Goal: Information Seeking & Learning: Learn about a topic

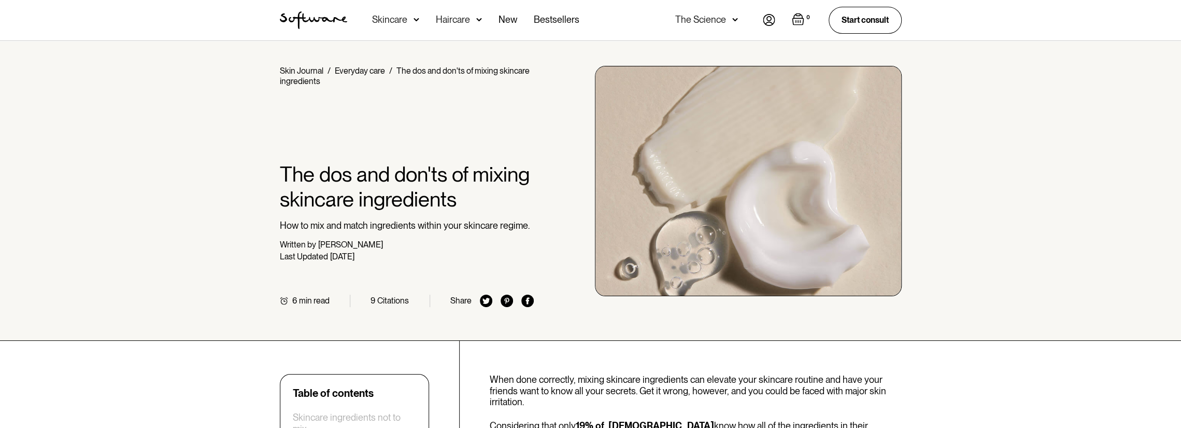
click at [401, 21] on div "Skincare" at bounding box center [389, 20] width 35 height 10
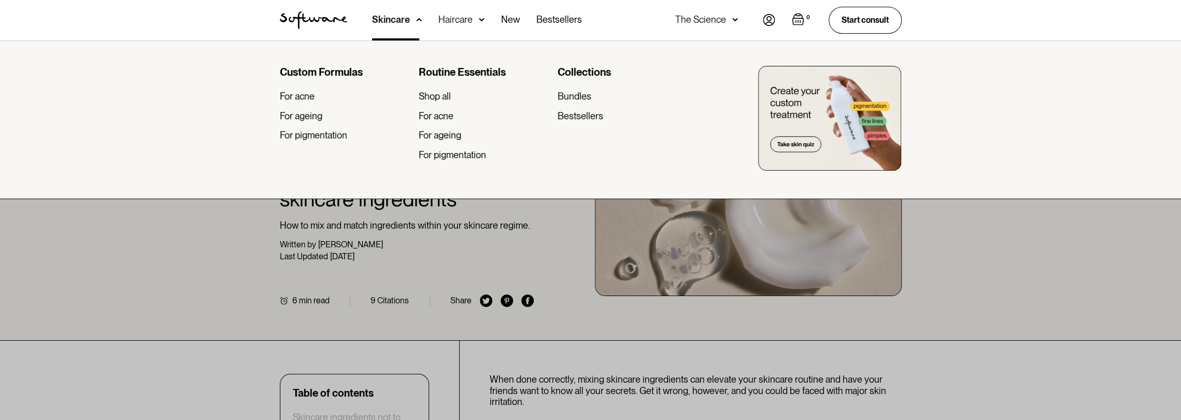
click at [208, 308] on div at bounding box center [590, 250] width 1181 height 420
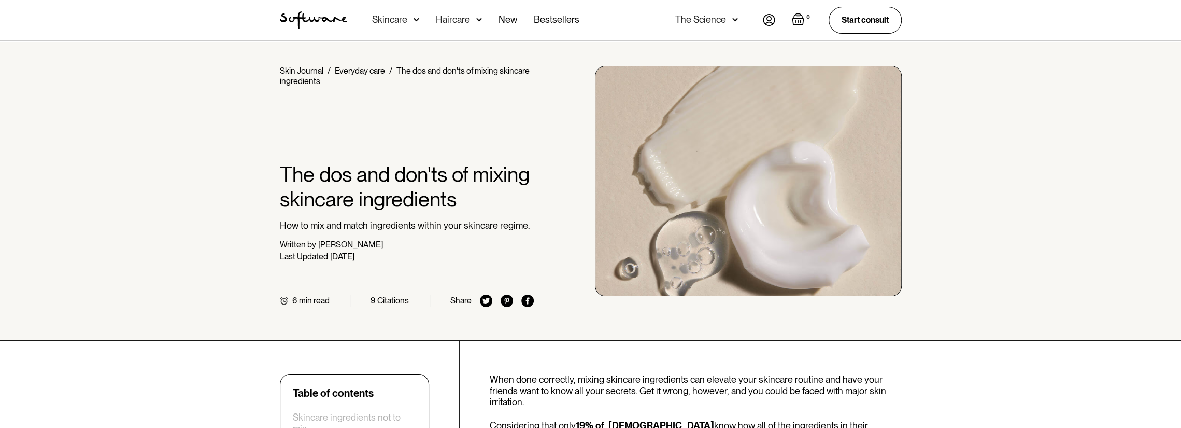
click at [415, 13] on div "Skincare" at bounding box center [395, 20] width 47 height 40
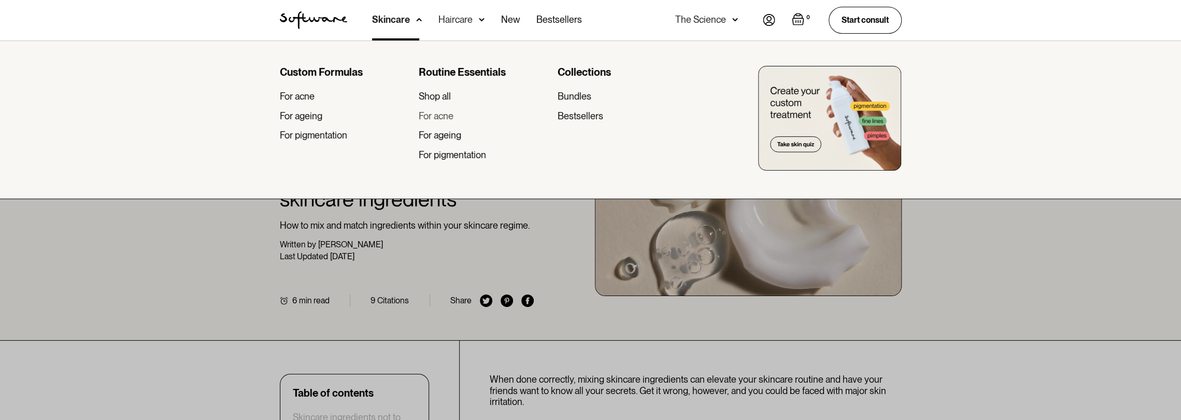
click at [435, 118] on div "For acne" at bounding box center [436, 115] width 35 height 11
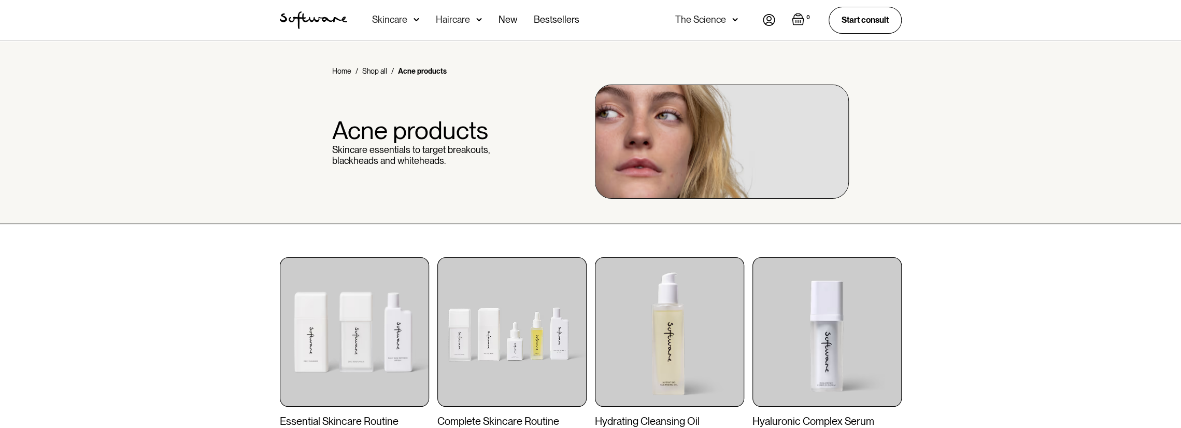
click at [732, 21] on img at bounding box center [735, 20] width 6 height 10
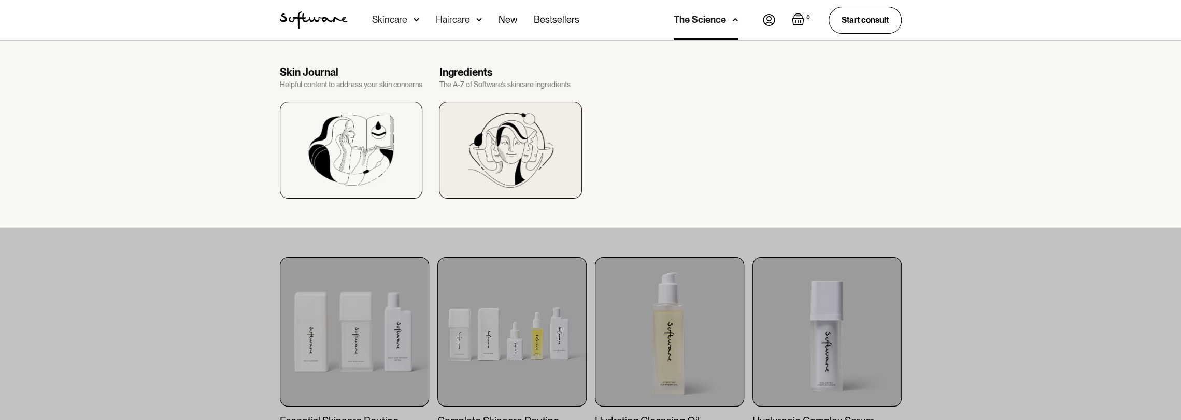
click at [489, 146] on img at bounding box center [510, 149] width 85 height 75
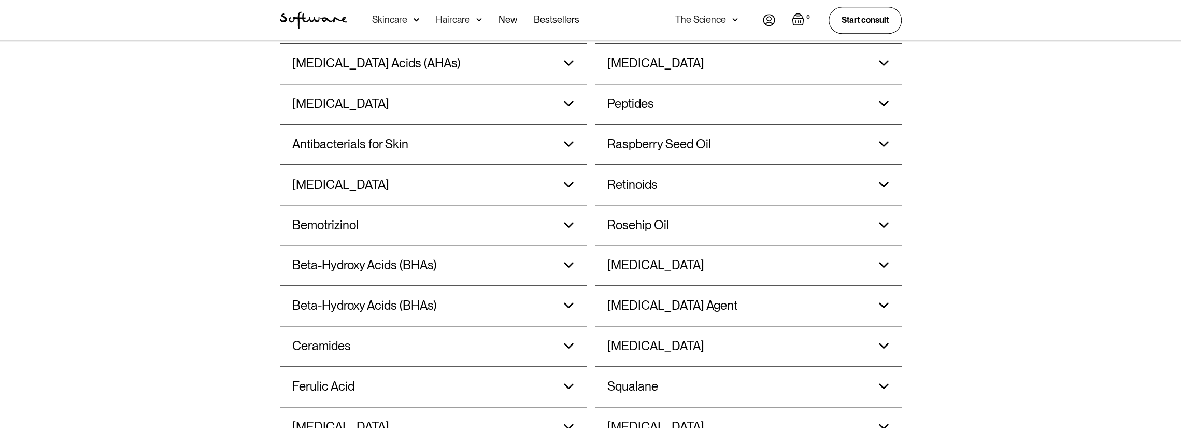
scroll to position [881, 0]
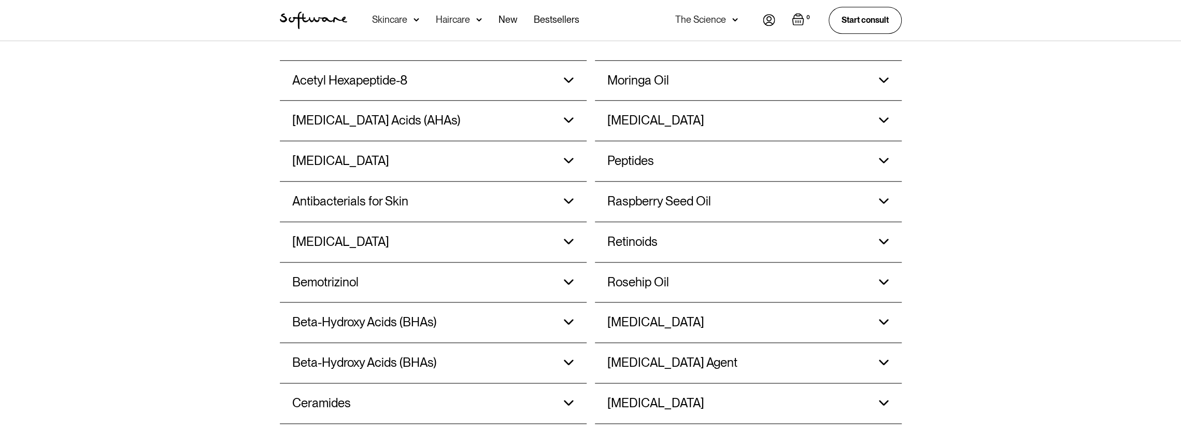
click at [563, 199] on div "Antibacterials for Skin Clears up acne by reducing inflammation and controlling…" at bounding box center [433, 201] width 282 height 40
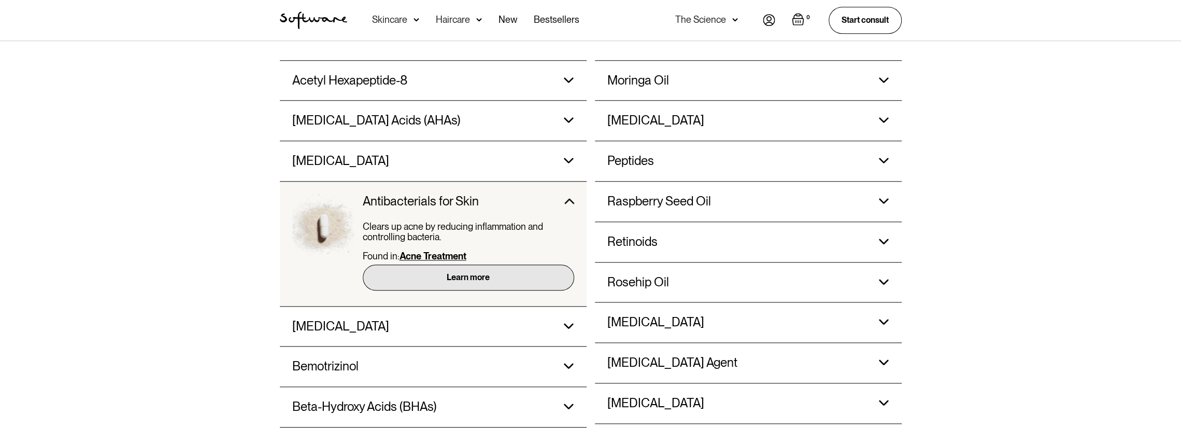
click at [505, 278] on link "Learn more" at bounding box center [468, 276] width 211 height 25
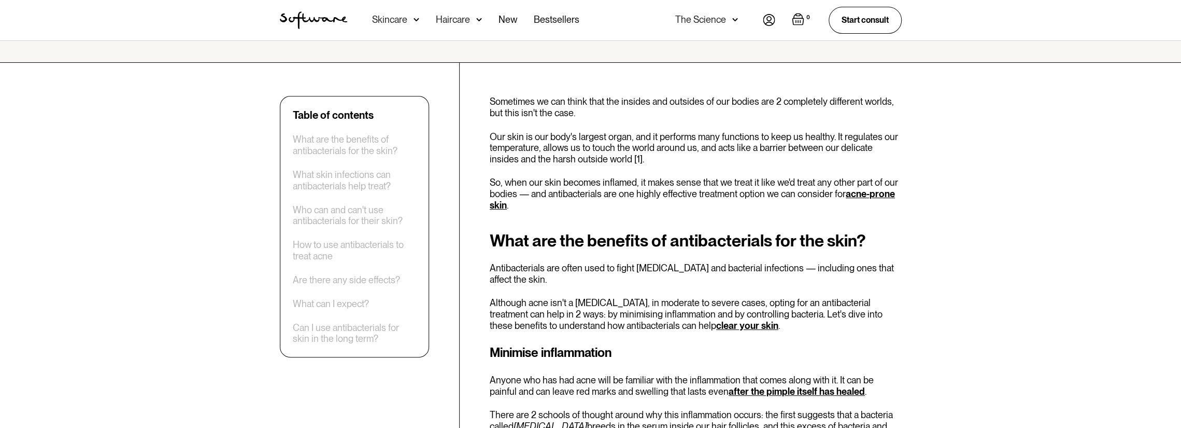
scroll to position [207, 0]
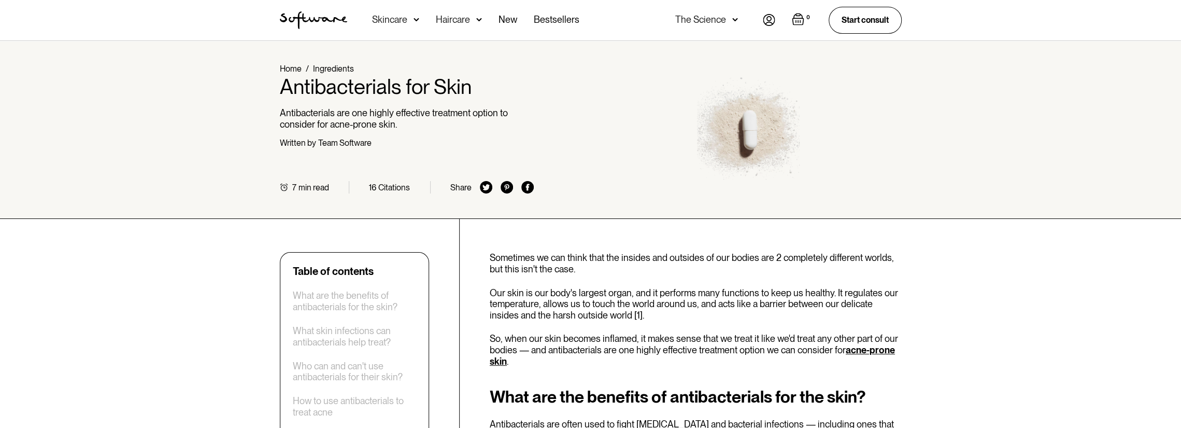
scroll to position [0, 0]
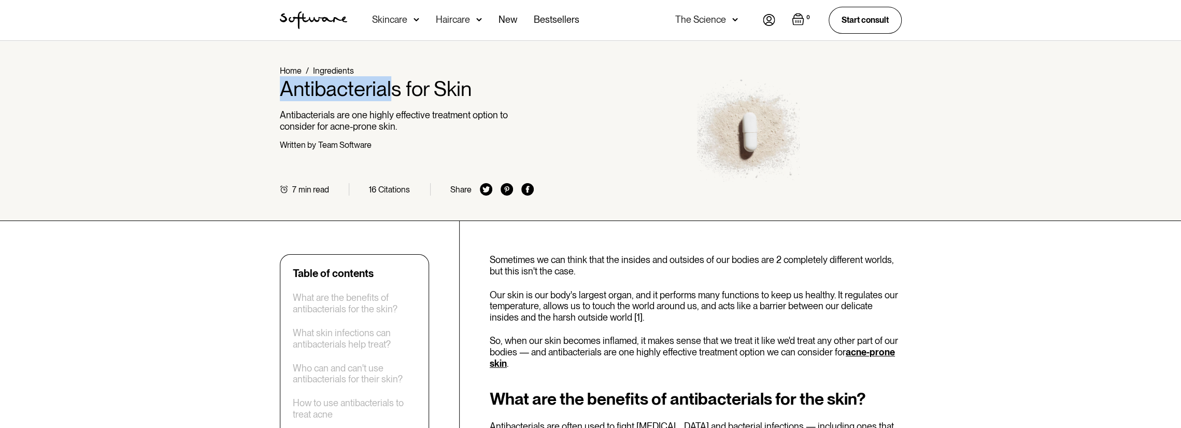
drag, startPoint x: 282, startPoint y: 92, endPoint x: 394, endPoint y: 87, distance: 112.1
click at [394, 87] on h1 "Antibacterials for Skin" at bounding box center [407, 88] width 255 height 25
copy h1 "Antibacterial"
click at [880, 341] on p "So, when our skin becomes inflamed, it makes sense that we treat it like we'd t…" at bounding box center [696, 352] width 412 height 34
drag, startPoint x: 941, startPoint y: 344, endPoint x: 943, endPoint y: 351, distance: 7.5
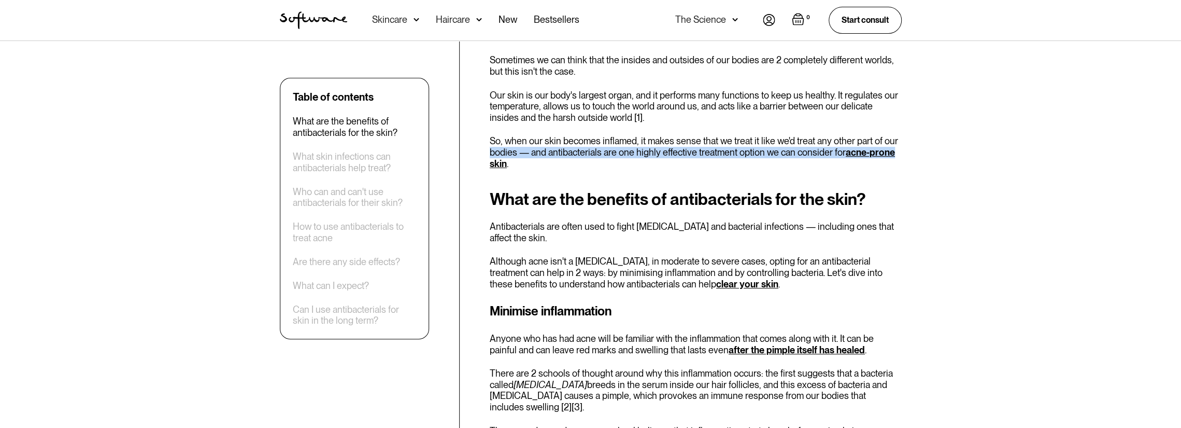
scroll to position [207, 0]
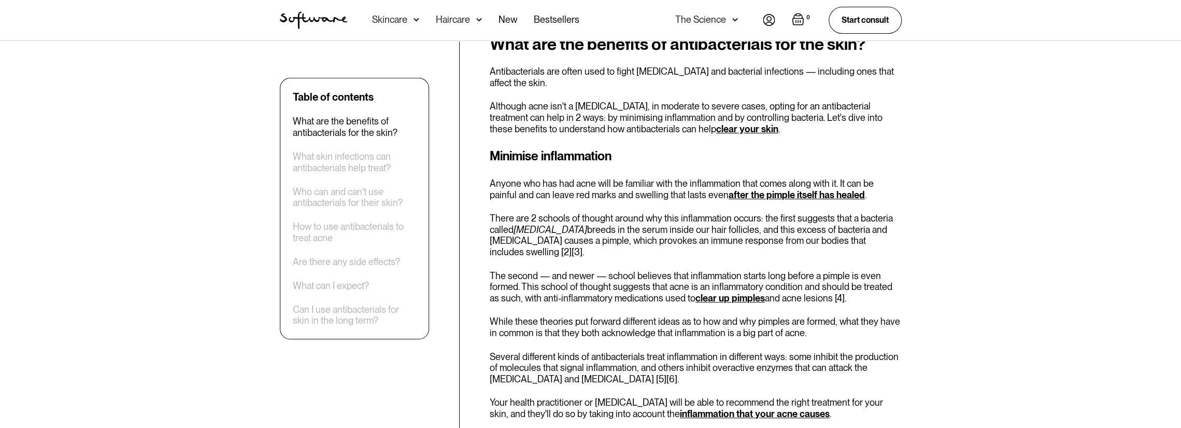
scroll to position [415, 0]
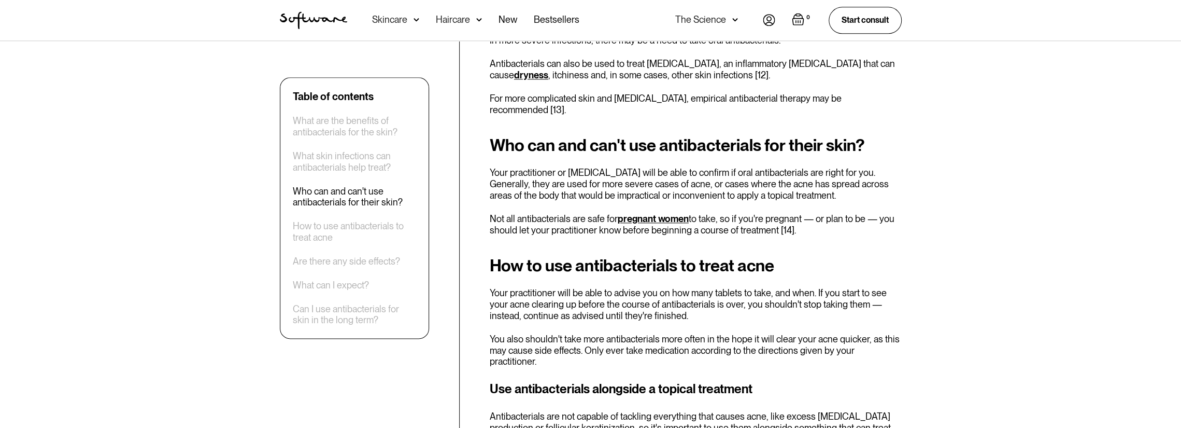
scroll to position [1192, 0]
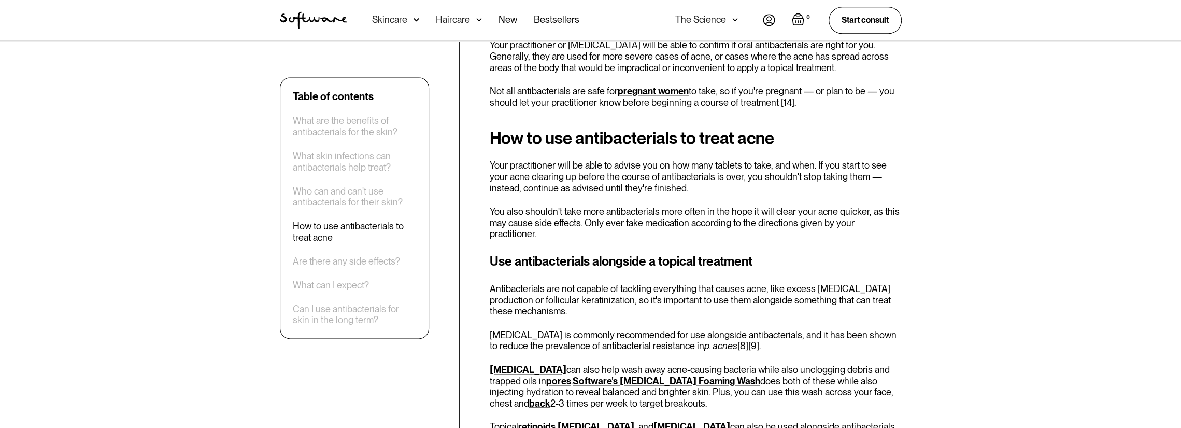
click at [405, 24] on div "Skincare" at bounding box center [389, 20] width 35 height 10
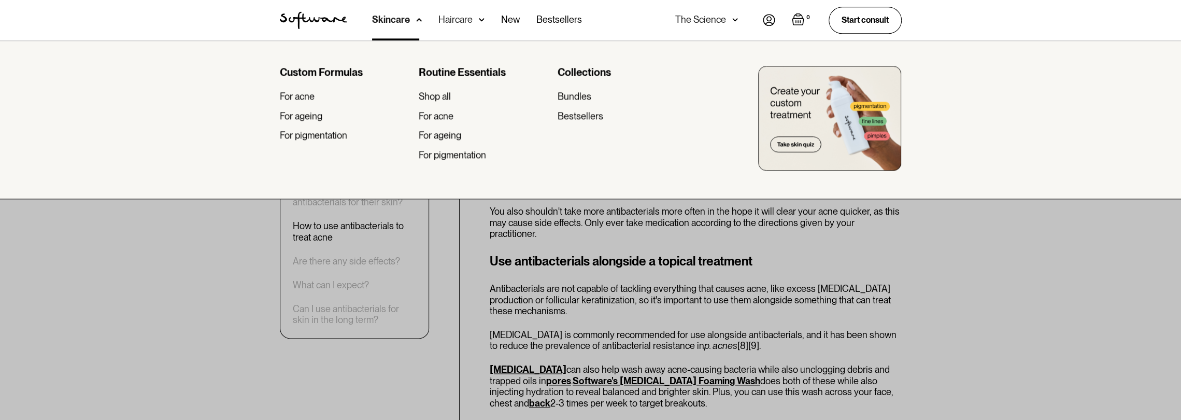
drag, startPoint x: 303, startPoint y: 3, endPoint x: 308, endPoint y: 9, distance: 8.1
click at [308, 9] on div "Acne Ageing Pigmentation Everyday care Hair Loss Learn Skincare Custom Formulas…" at bounding box center [590, 20] width 647 height 40
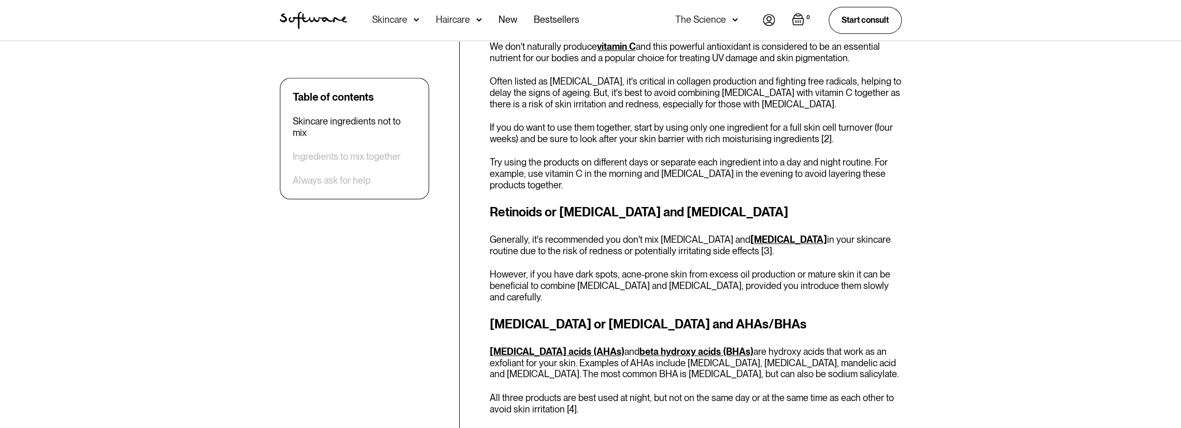
scroll to position [778, 0]
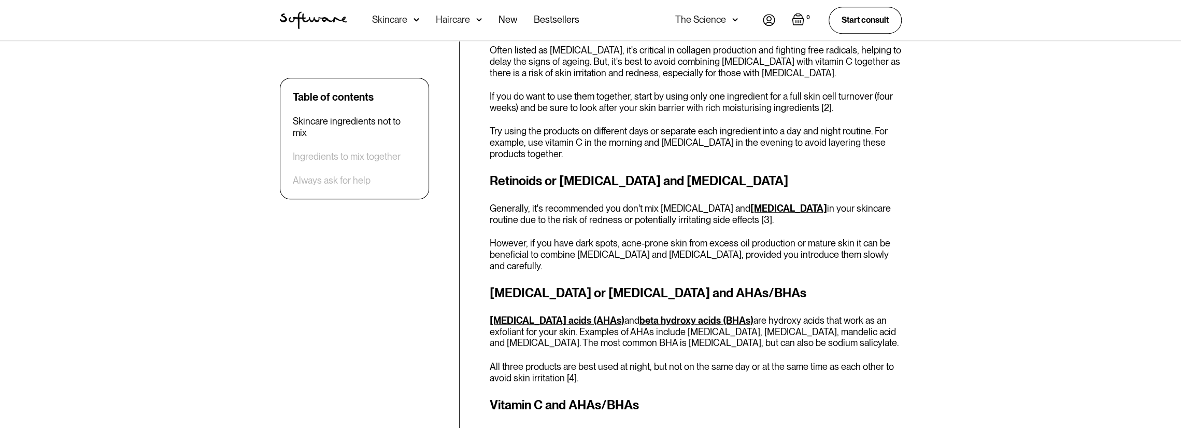
click at [738, 162] on div "Skincare ingredients not to mix Not all skincare ingredients are designed to be…" at bounding box center [696, 258] width 412 height 1055
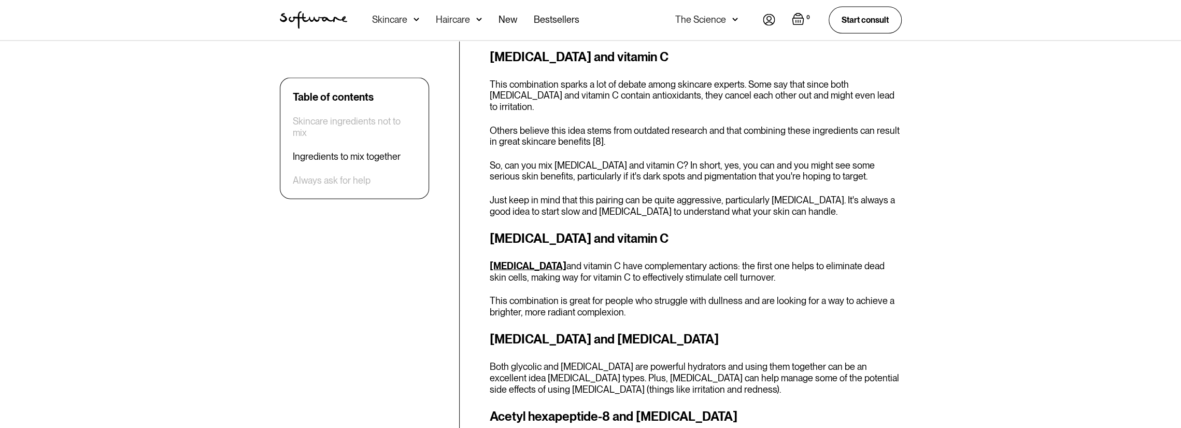
scroll to position [2073, 0]
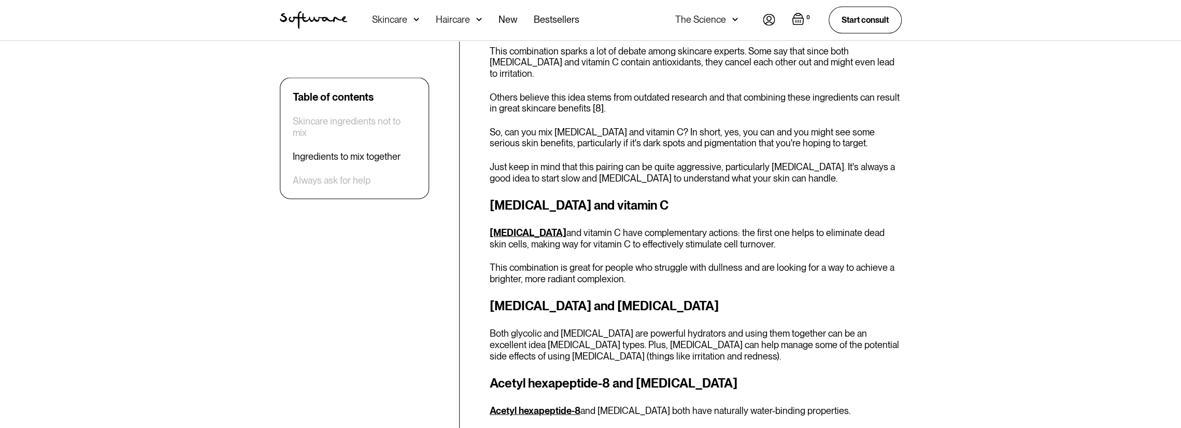
click at [738, 196] on h3 "[MEDICAL_DATA] and vitamin C" at bounding box center [696, 205] width 412 height 19
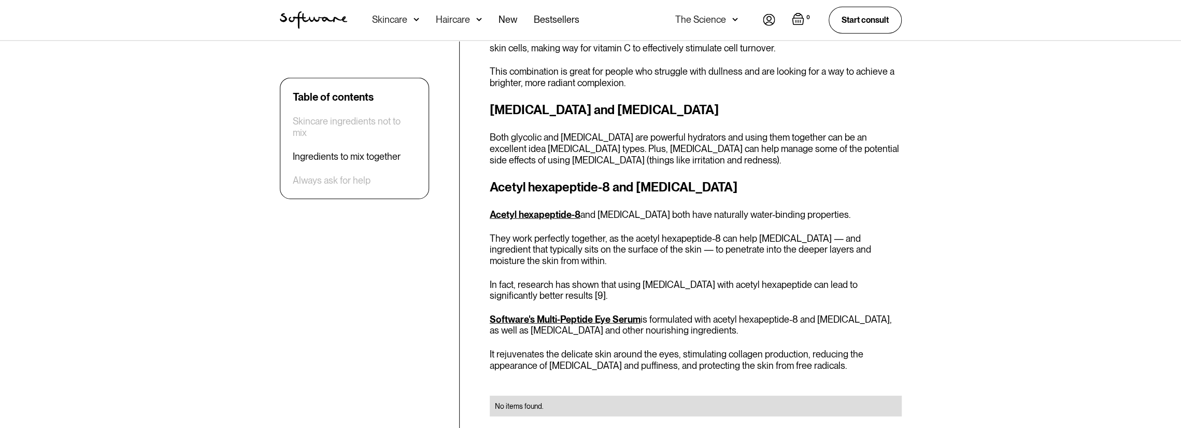
scroll to position [2281, 0]
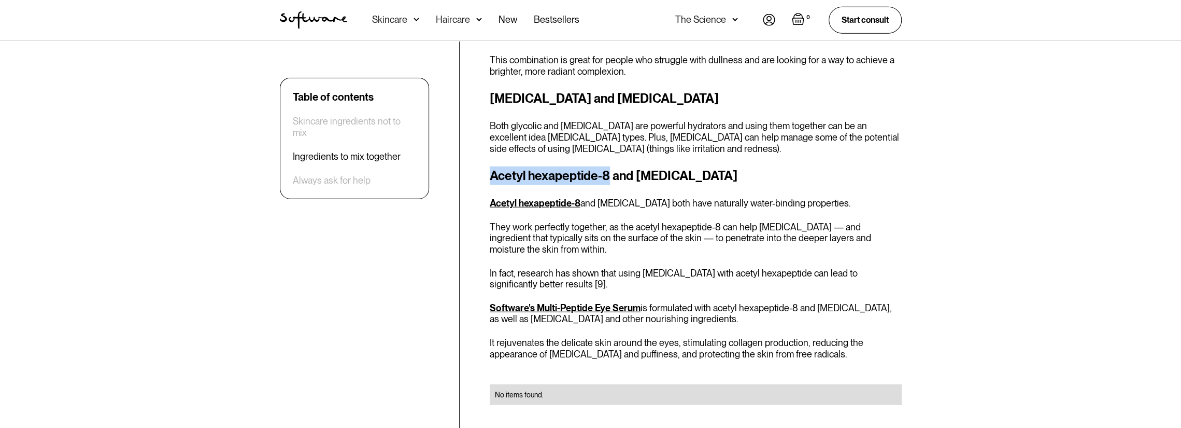
drag, startPoint x: 489, startPoint y: 144, endPoint x: 610, endPoint y: 139, distance: 120.8
copy h3 "Acetyl hexapeptide-8"
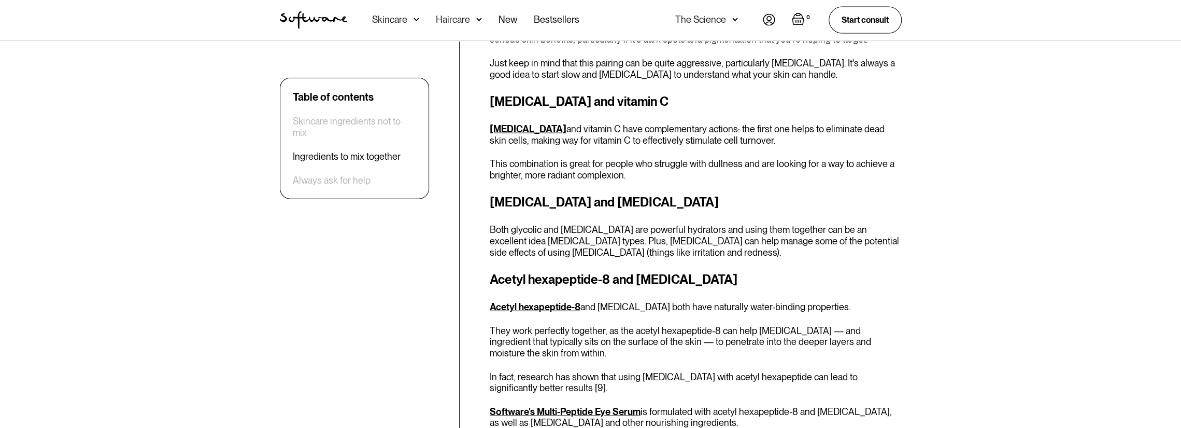
click at [545, 224] on p "Both glycolic and [MEDICAL_DATA] are powerful hydrators and using them together…" at bounding box center [696, 241] width 412 height 34
drag, startPoint x: 488, startPoint y: 244, endPoint x: 610, endPoint y: 244, distance: 121.3
copy h3 "Acetyl hexapeptide-8"
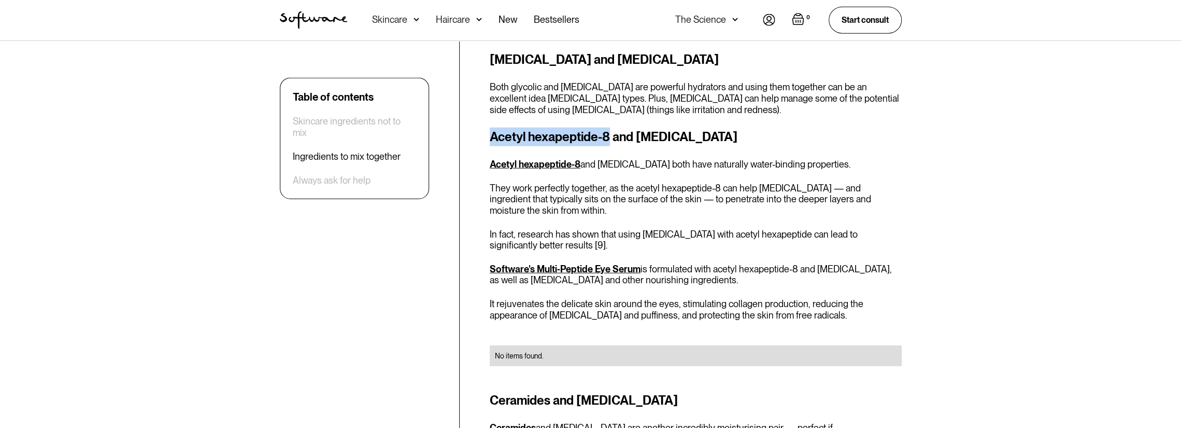
scroll to position [2333, 0]
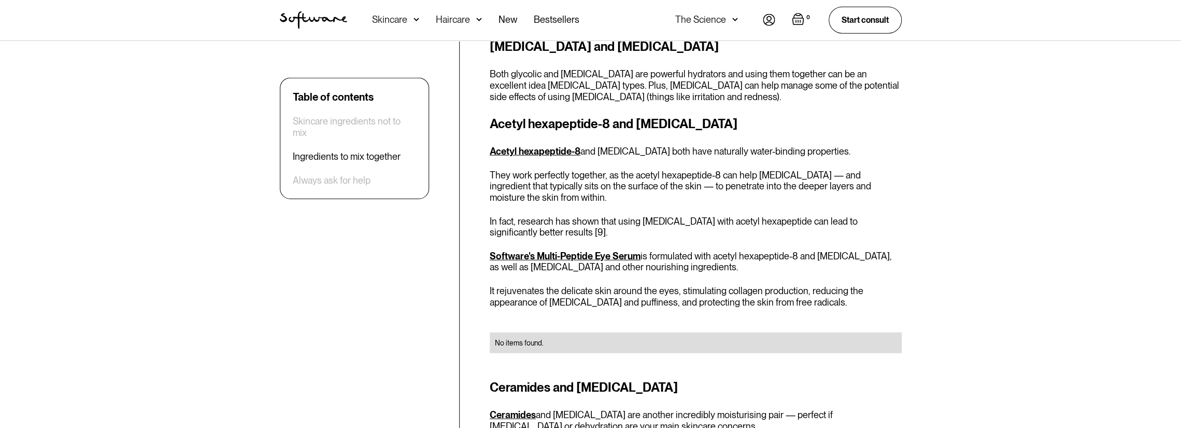
click at [612, 170] on p "They work perfectly together, as the acetyl hexapeptide-8 can help [MEDICAL_DAT…" at bounding box center [696, 187] width 412 height 34
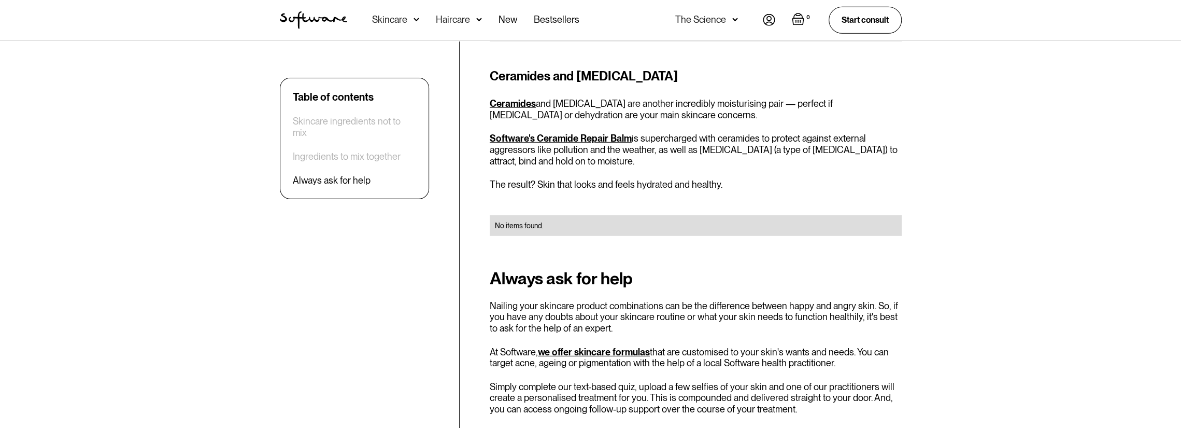
scroll to position [2799, 0]
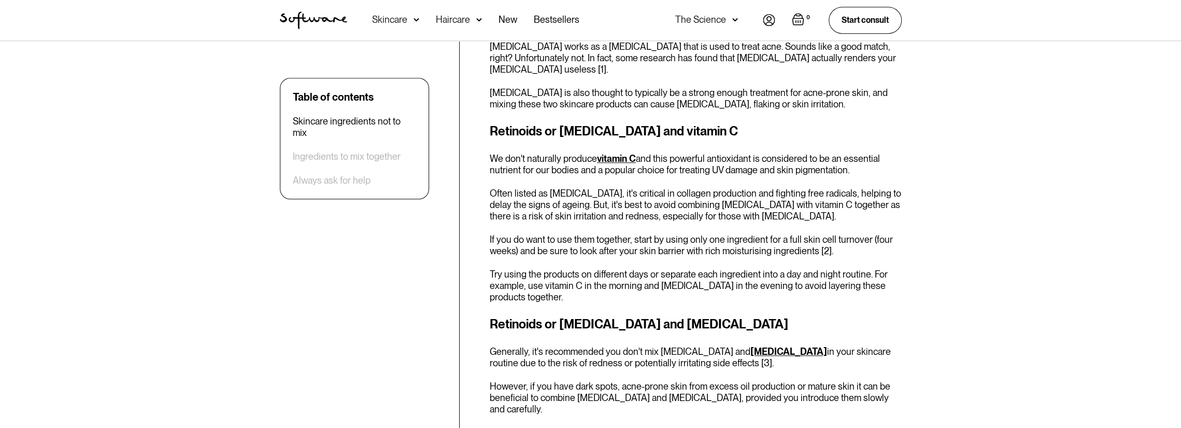
scroll to position [674, 0]
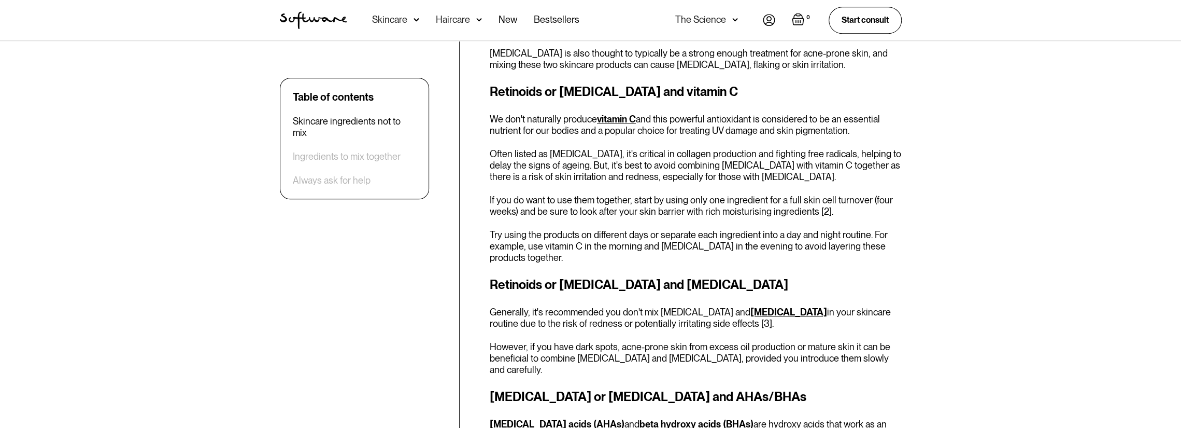
drag, startPoint x: 841, startPoint y: 273, endPoint x: 830, endPoint y: 277, distance: 11.6
click at [830, 277] on div "Skincare ingredients not to mix Not all skincare ingredients are designed to be…" at bounding box center [696, 362] width 412 height 1055
click at [829, 278] on h3 "Retinoids or [MEDICAL_DATA] and [MEDICAL_DATA]" at bounding box center [696, 284] width 412 height 19
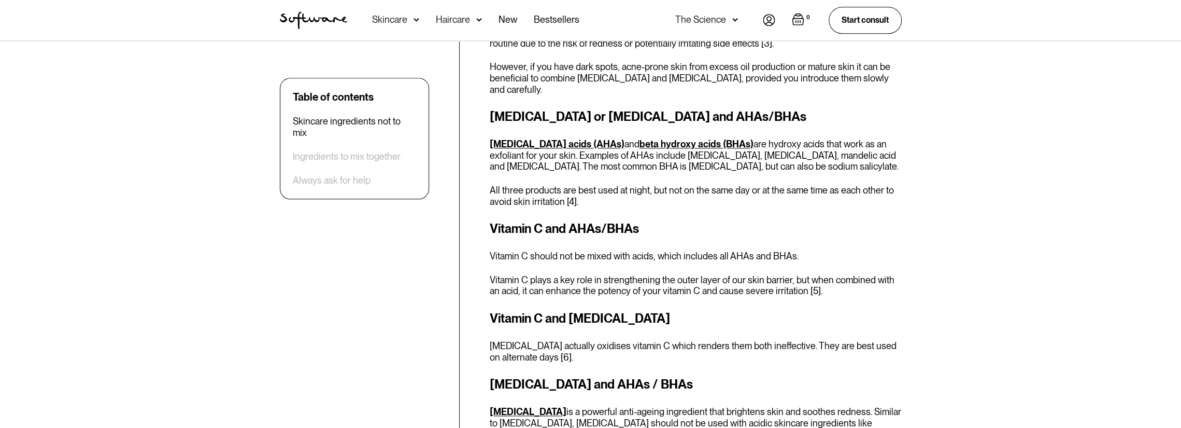
scroll to position [985, 0]
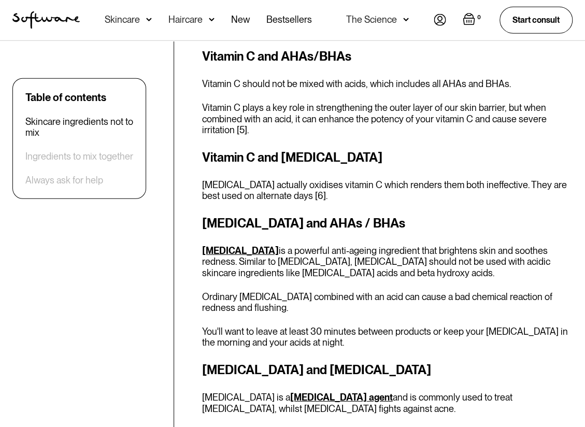
scroll to position [1244, 0]
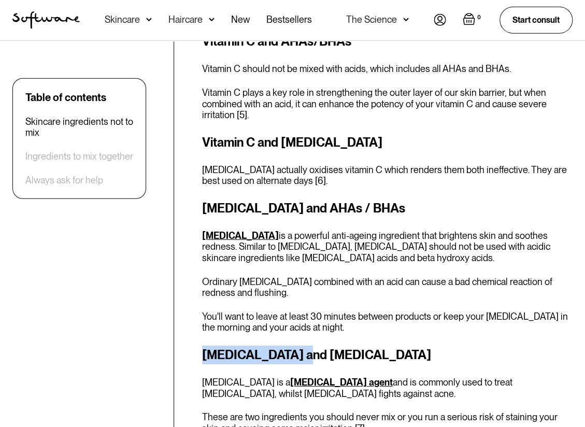
drag, startPoint x: 199, startPoint y: 322, endPoint x: 296, endPoint y: 322, distance: 97.5
copy strong "[MEDICAL_DATA]"
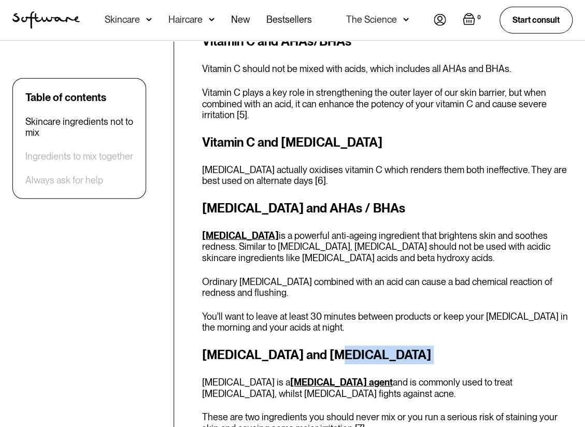
drag, startPoint x: 324, startPoint y: 321, endPoint x: 422, endPoint y: 320, distance: 97.5
click at [422, 346] on h3 "[MEDICAL_DATA] and [MEDICAL_DATA]" at bounding box center [387, 355] width 371 height 19
copy h3 "[MEDICAL_DATA]"
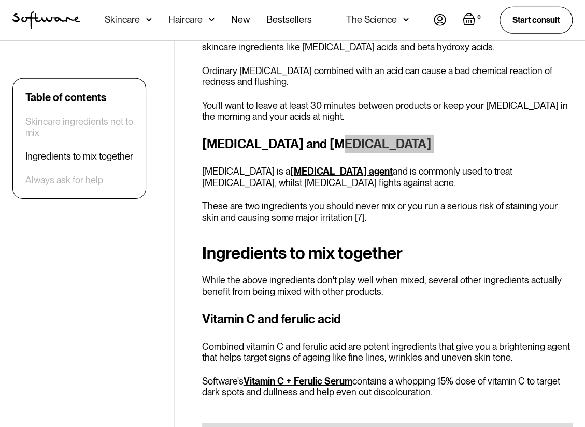
scroll to position [1451, 0]
